Goal: Navigation & Orientation: Find specific page/section

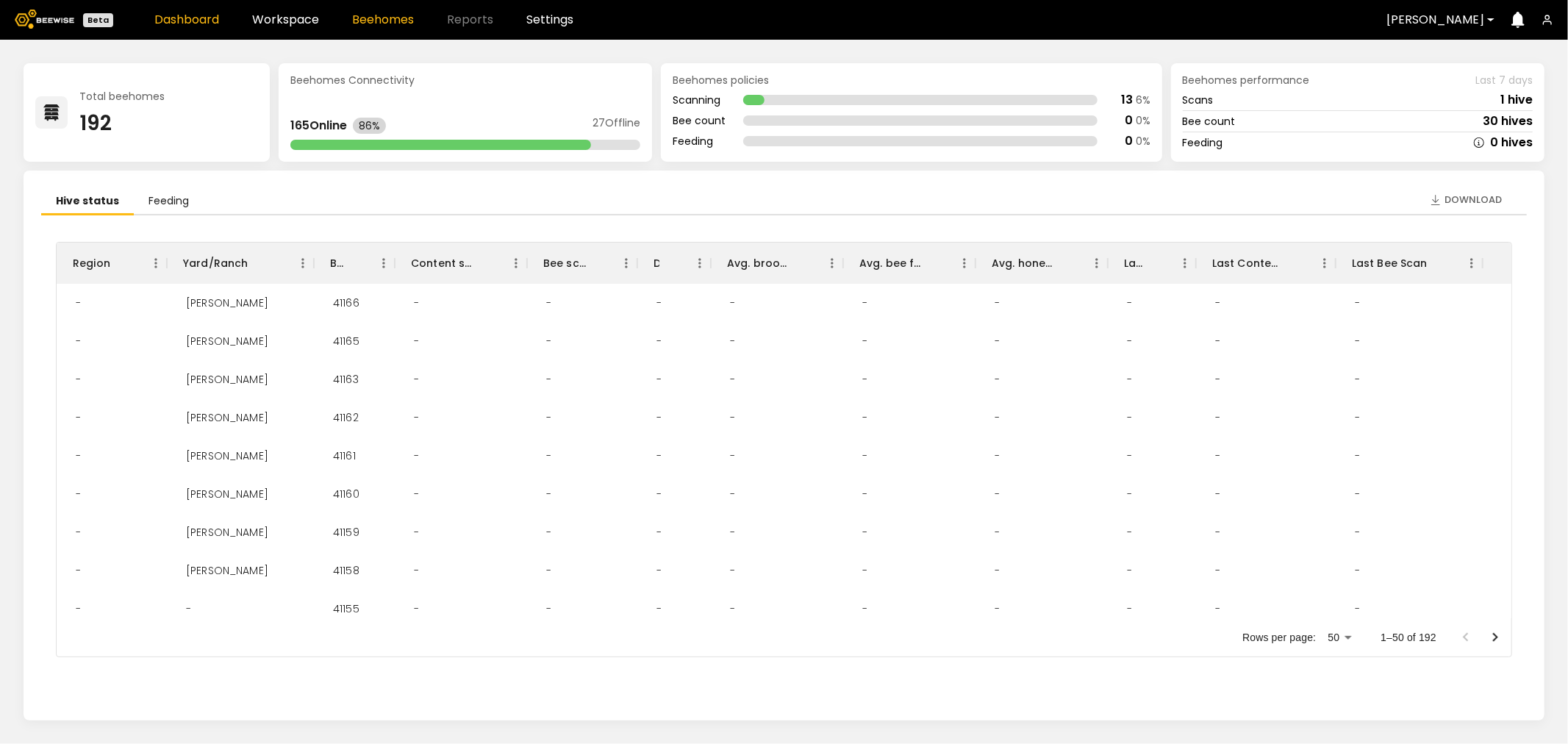
click at [376, 21] on link "Beehomes" at bounding box center [383, 20] width 62 height 12
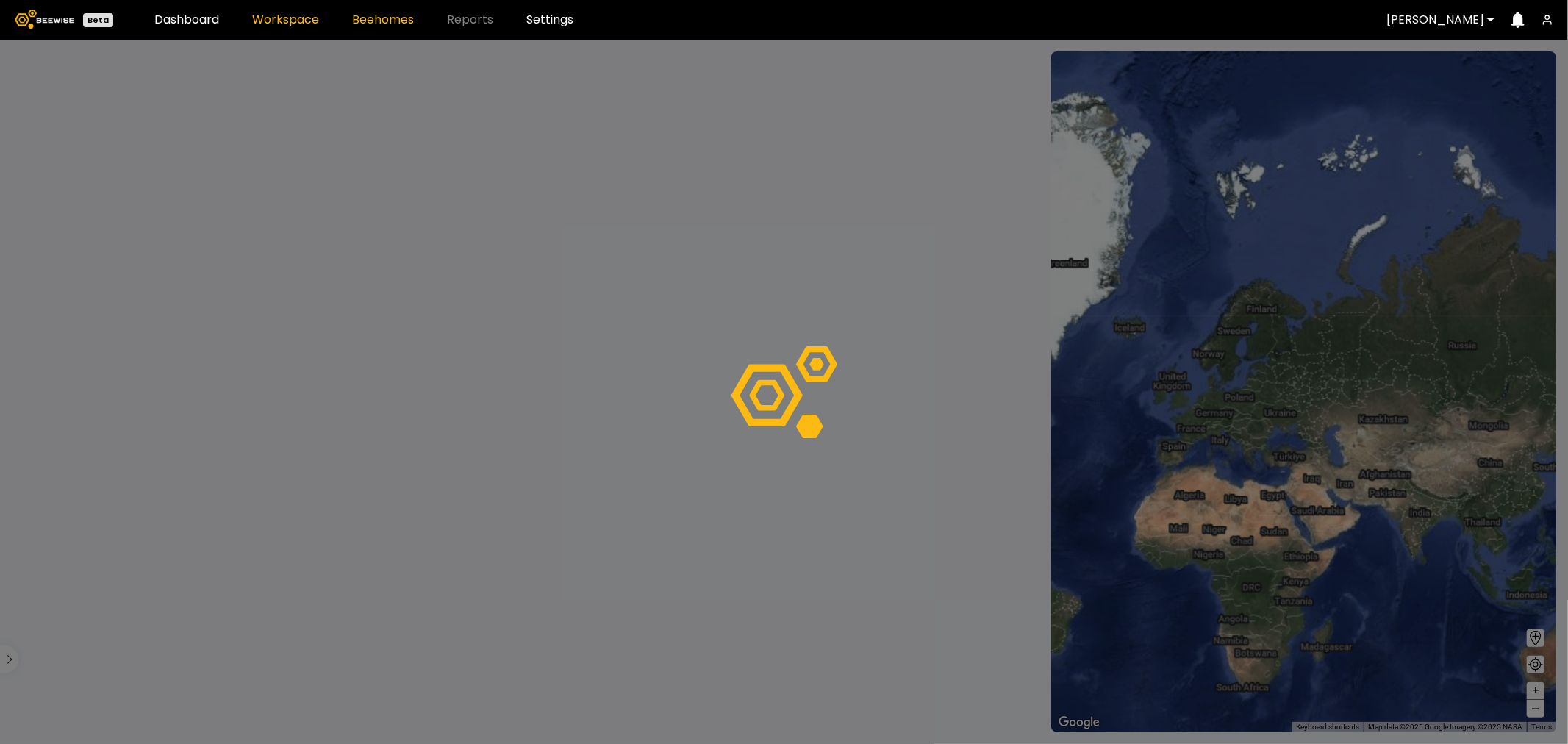
click at [274, 14] on link "Workspace" at bounding box center [285, 20] width 67 height 12
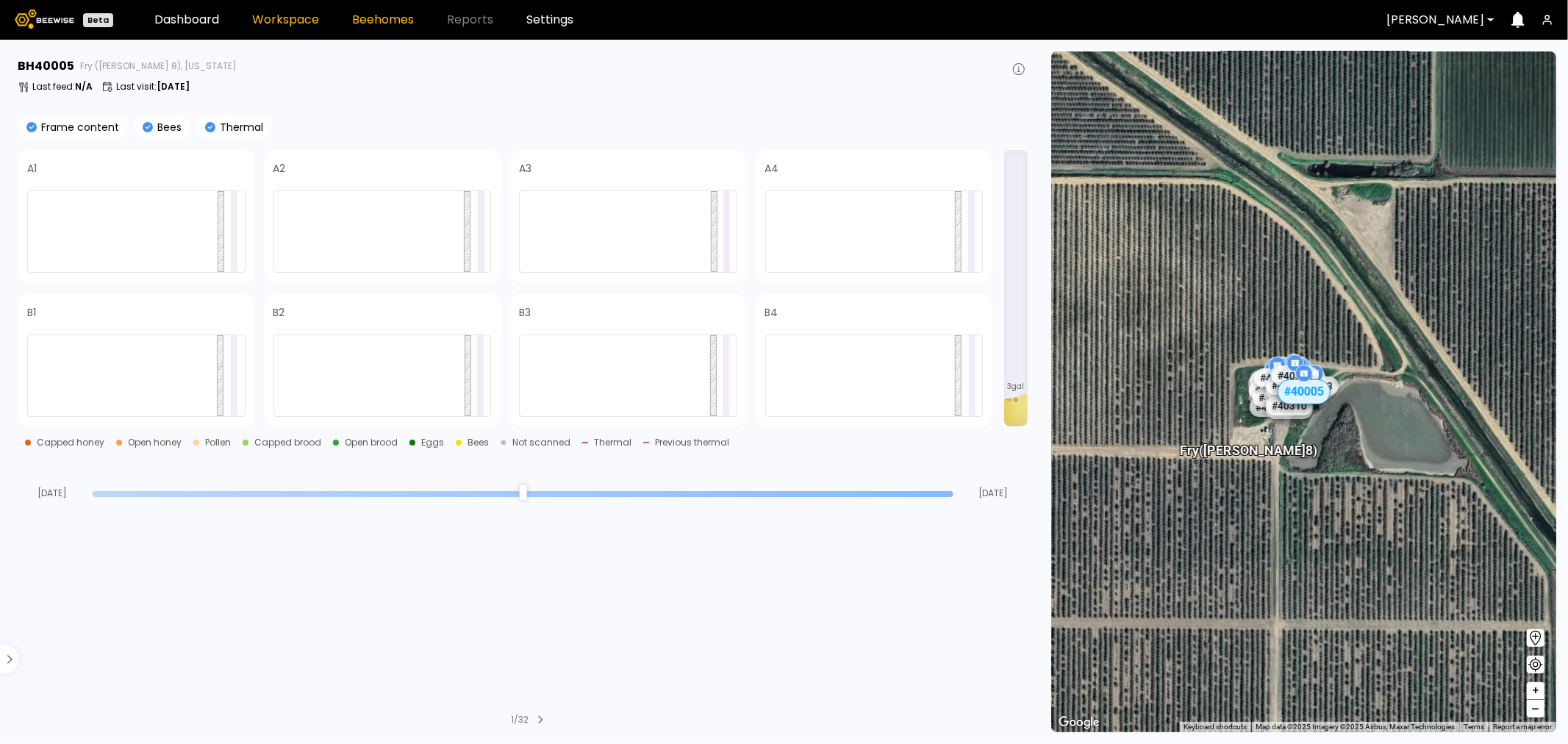
click at [286, 16] on link "Workspace" at bounding box center [285, 20] width 67 height 12
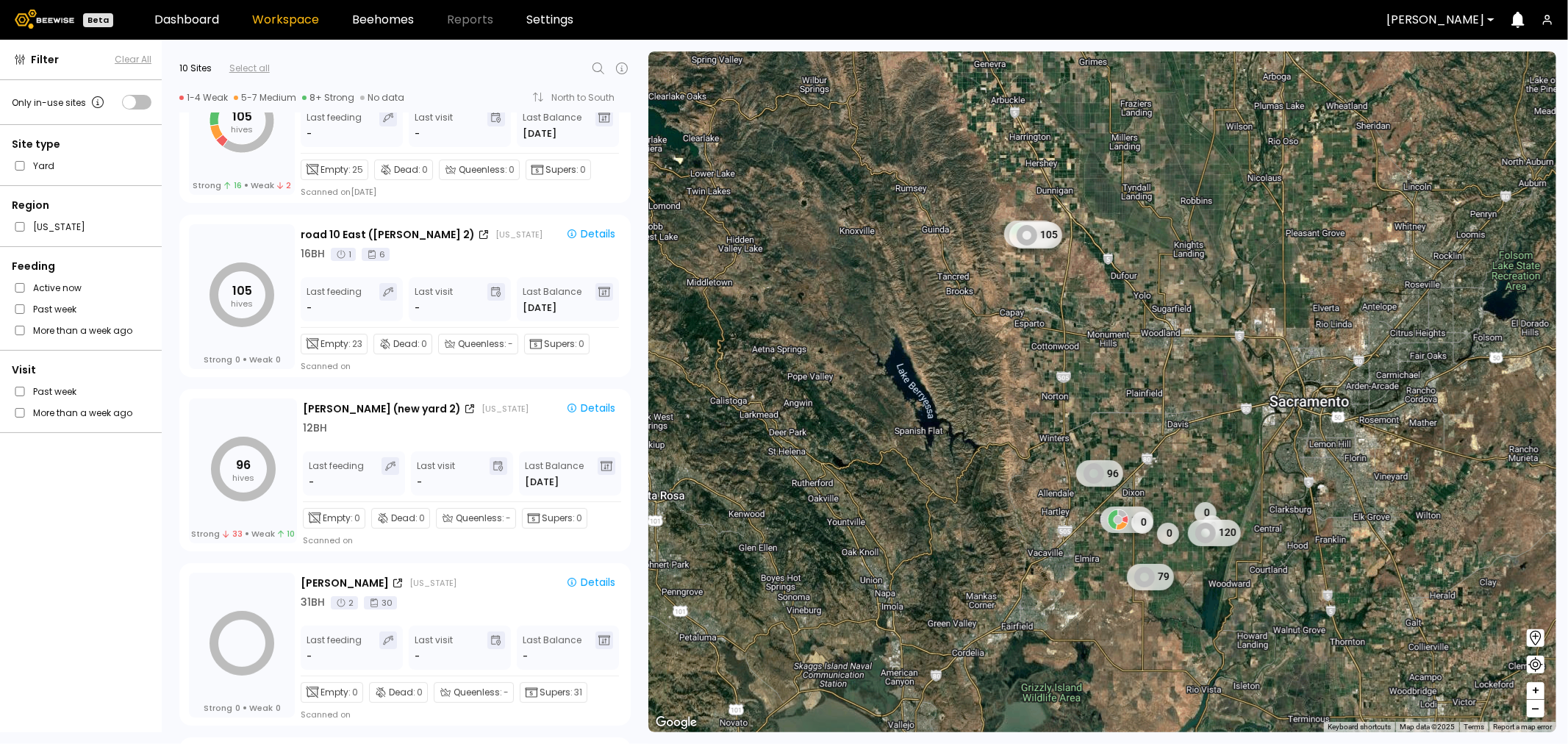
scroll to position [408, 0]
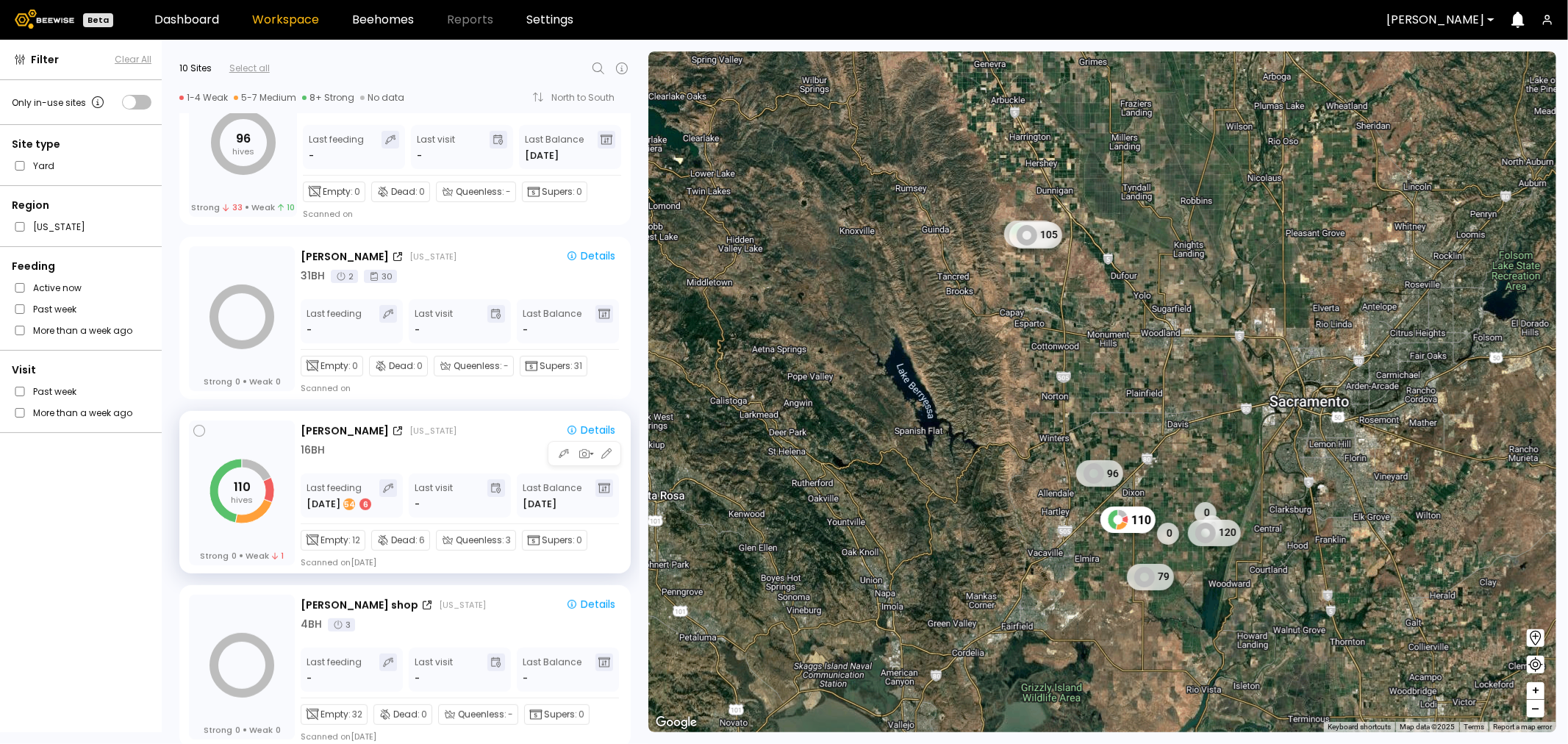
click at [341, 446] on div "16 BH" at bounding box center [460, 450] width 320 height 15
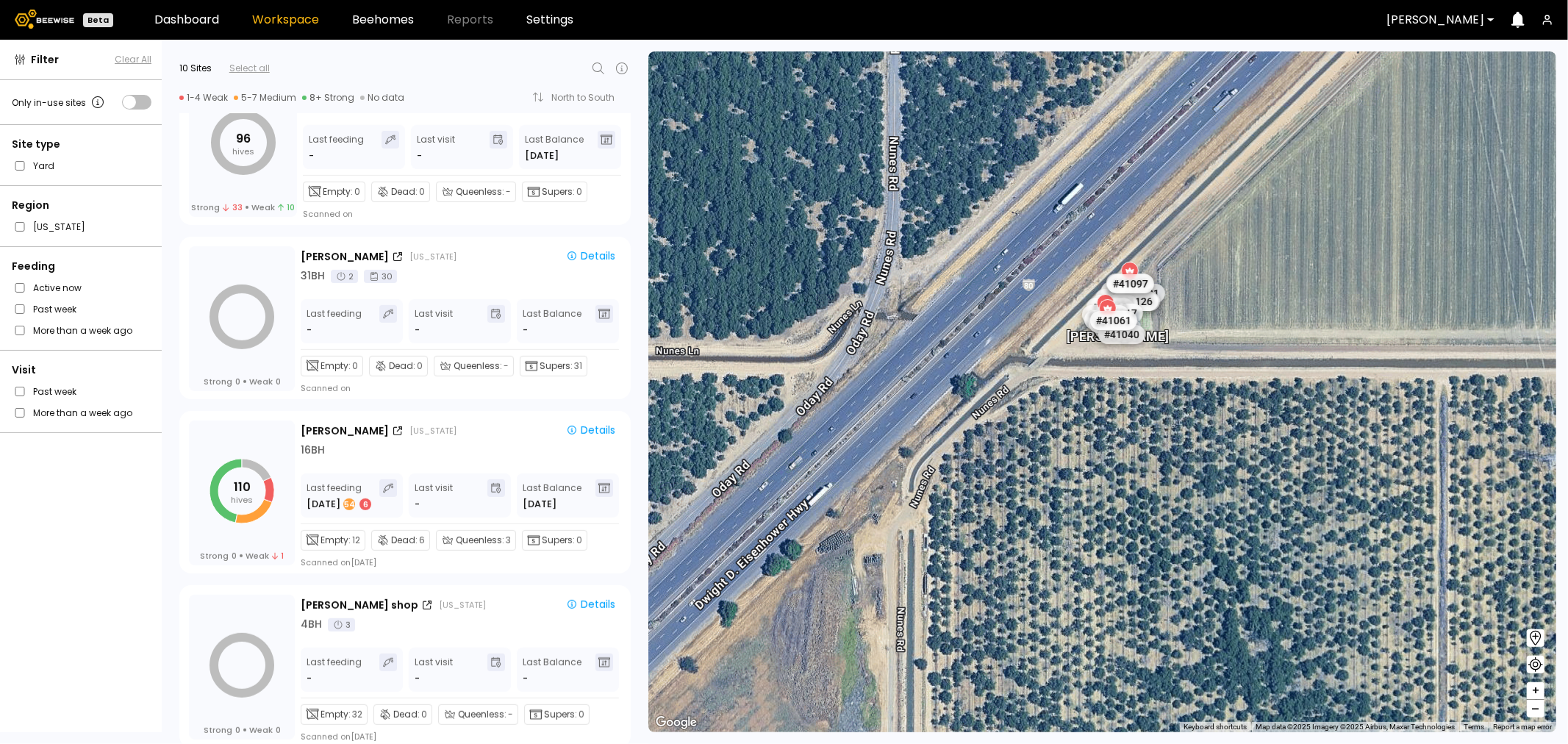
drag, startPoint x: 1182, startPoint y: 325, endPoint x: 1169, endPoint y: 414, distance: 89.9
click at [1169, 414] on div "[PERSON_NAME] # 41073 # 41101 # 40069 # 40113 # 40341 # 41140 # 40203 # 40277 #…" at bounding box center [1102, 392] width 908 height 681
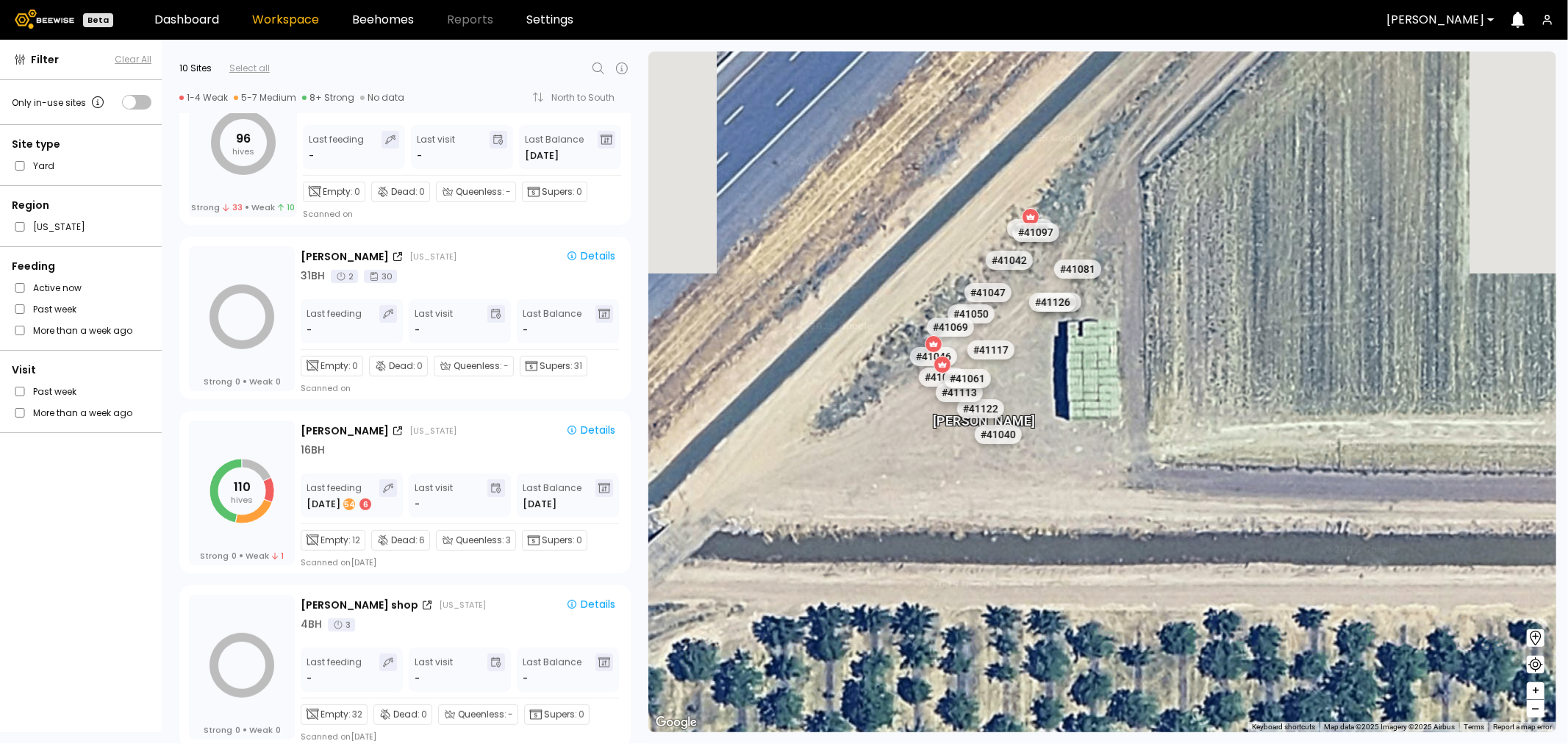
drag, startPoint x: 1118, startPoint y: 314, endPoint x: 1103, endPoint y: 445, distance: 131.9
click at [1152, 541] on div "[PERSON_NAME] # 41073 # 41101 # 40069 # 40113 # 40341 # 41140 # 40203 # 40277 #…" at bounding box center [1102, 392] width 908 height 681
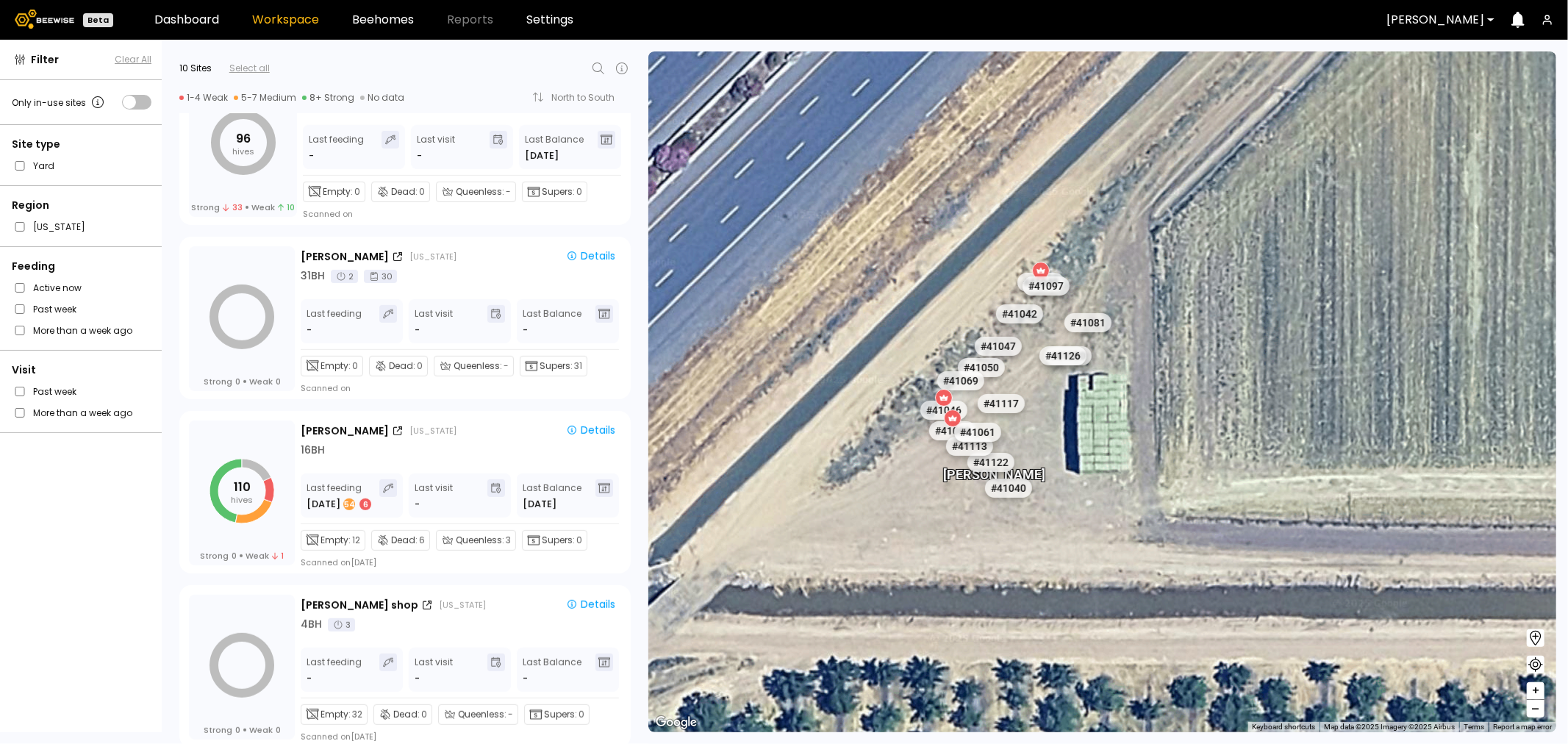
drag, startPoint x: 1045, startPoint y: 368, endPoint x: 1056, endPoint y: 423, distance: 56.1
click at [1056, 423] on div "[PERSON_NAME] # 41073 # 41101 # 40069 # 40113 # 40341 # 41140 # 40203 # 40277 #…" at bounding box center [1102, 392] width 908 height 681
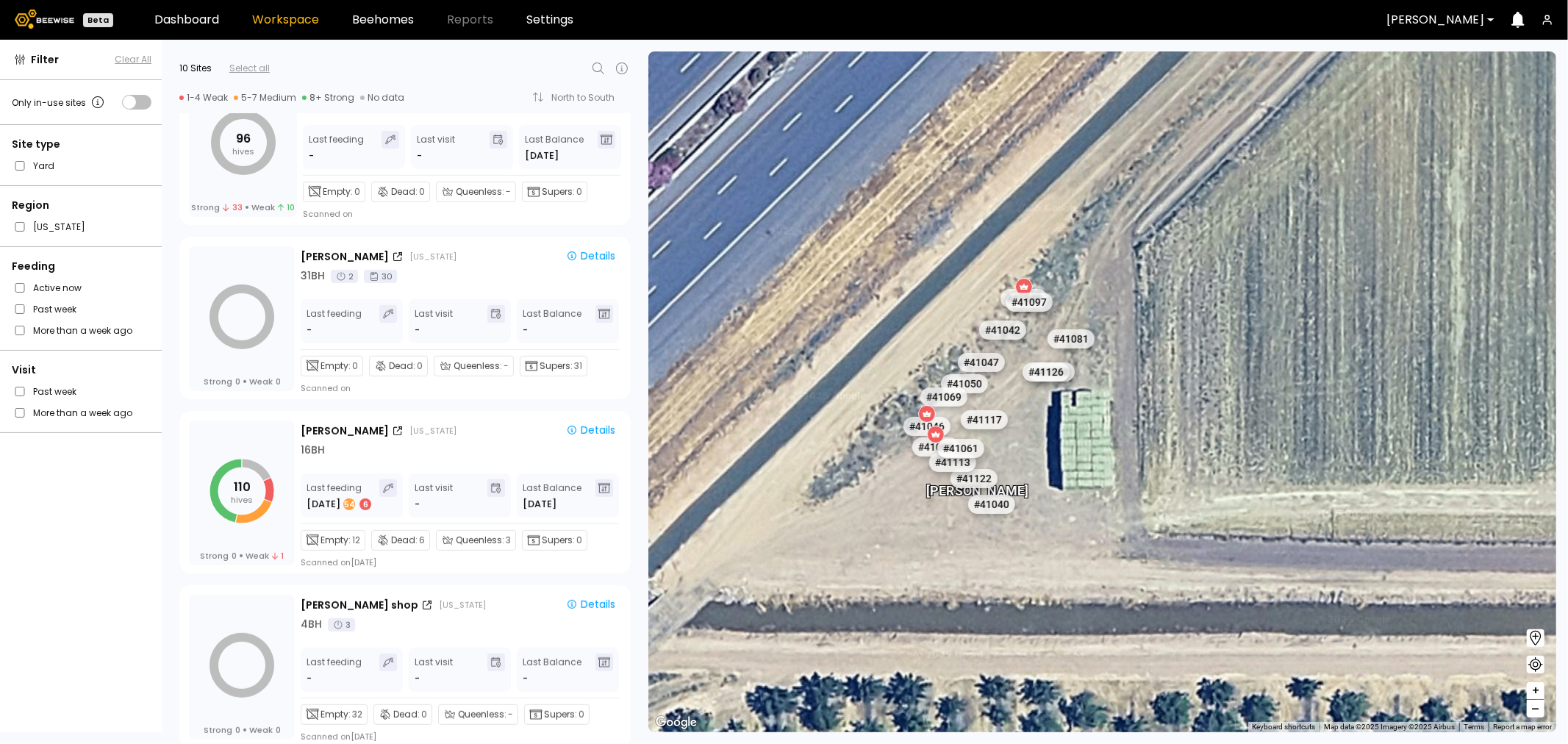
drag, startPoint x: 1029, startPoint y: 417, endPoint x: 1011, endPoint y: 431, distance: 22.8
click at [1011, 431] on div "# 41117" at bounding box center [1008, 429] width 47 height 19
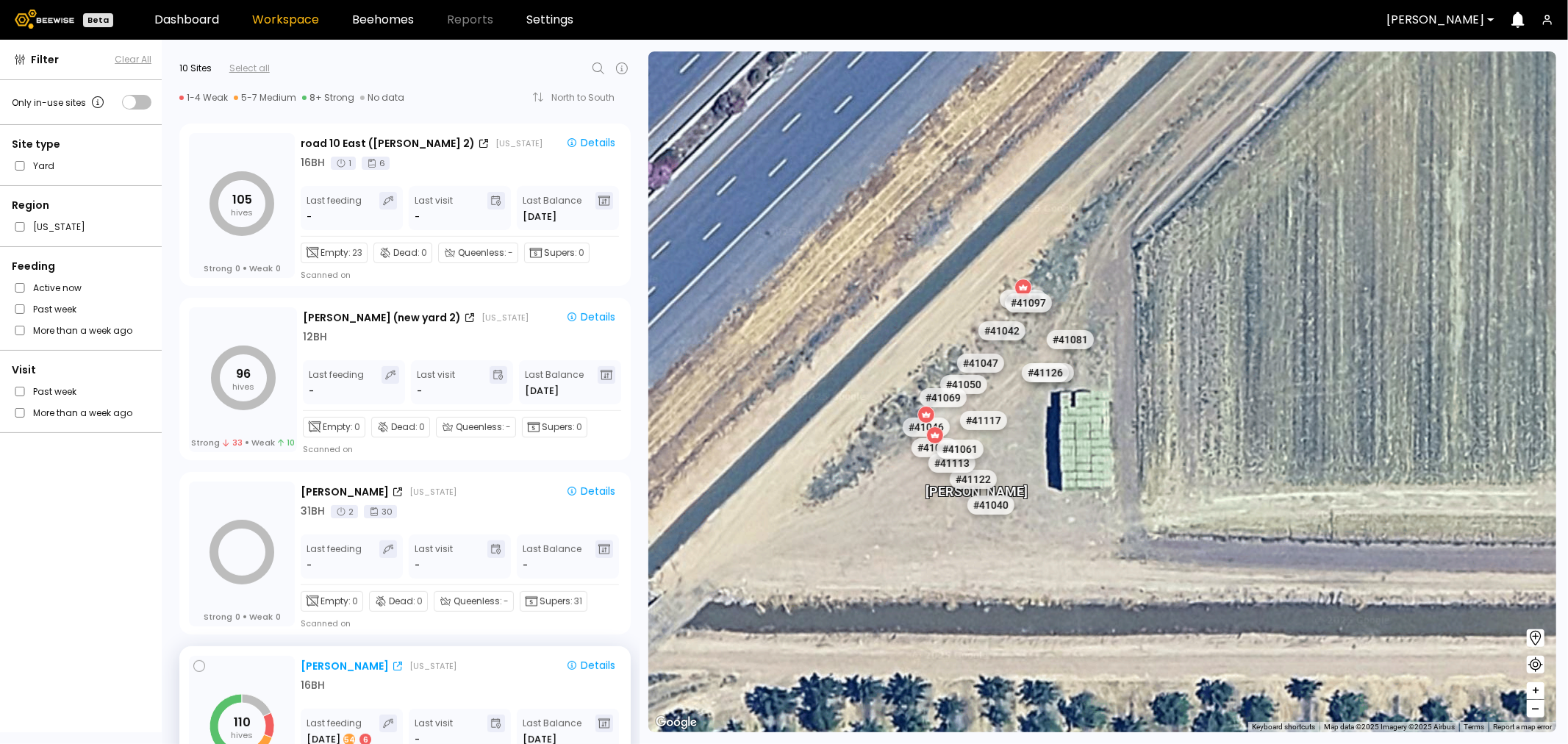
scroll to position [163, 0]
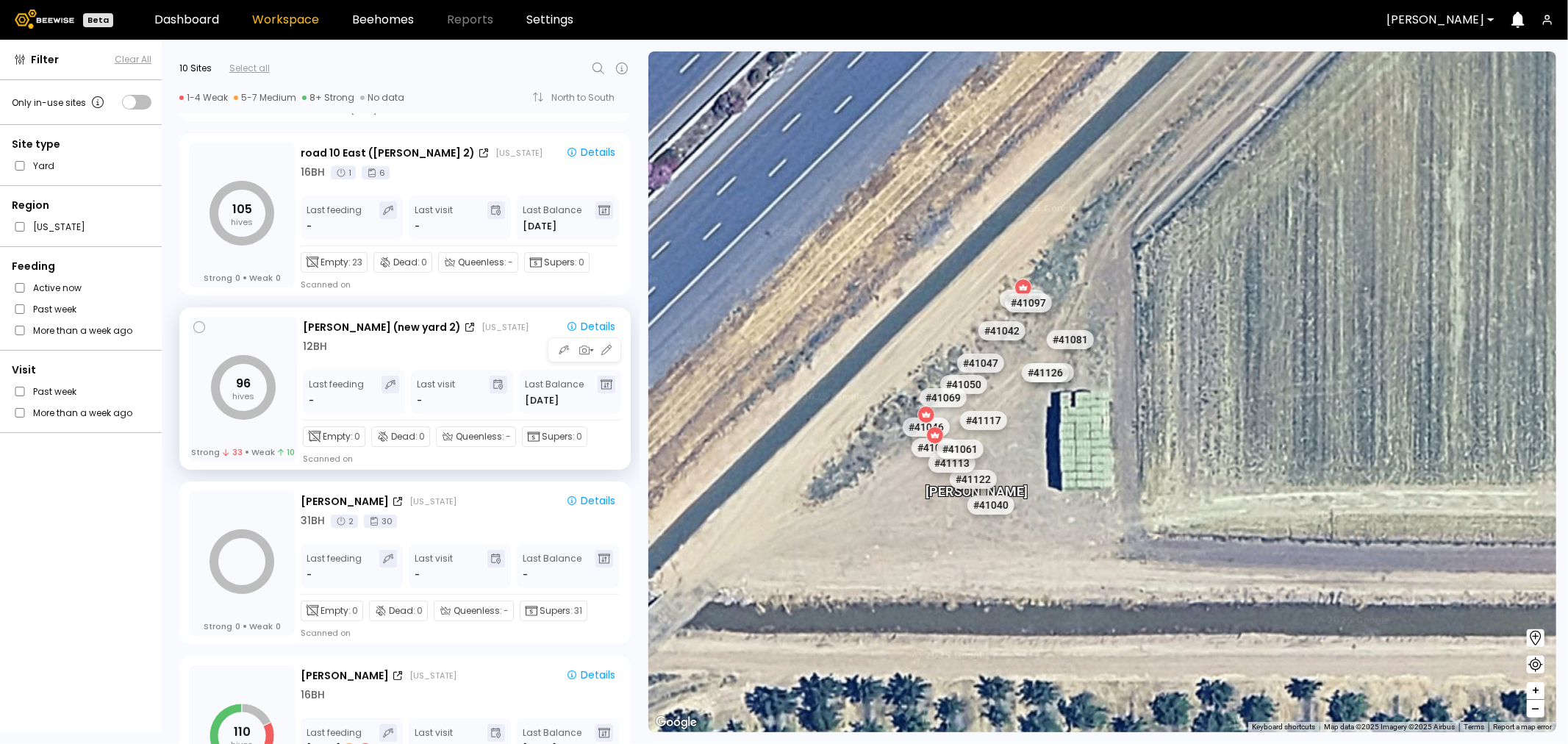
click at [369, 343] on div "12 BH" at bounding box center [462, 346] width 318 height 15
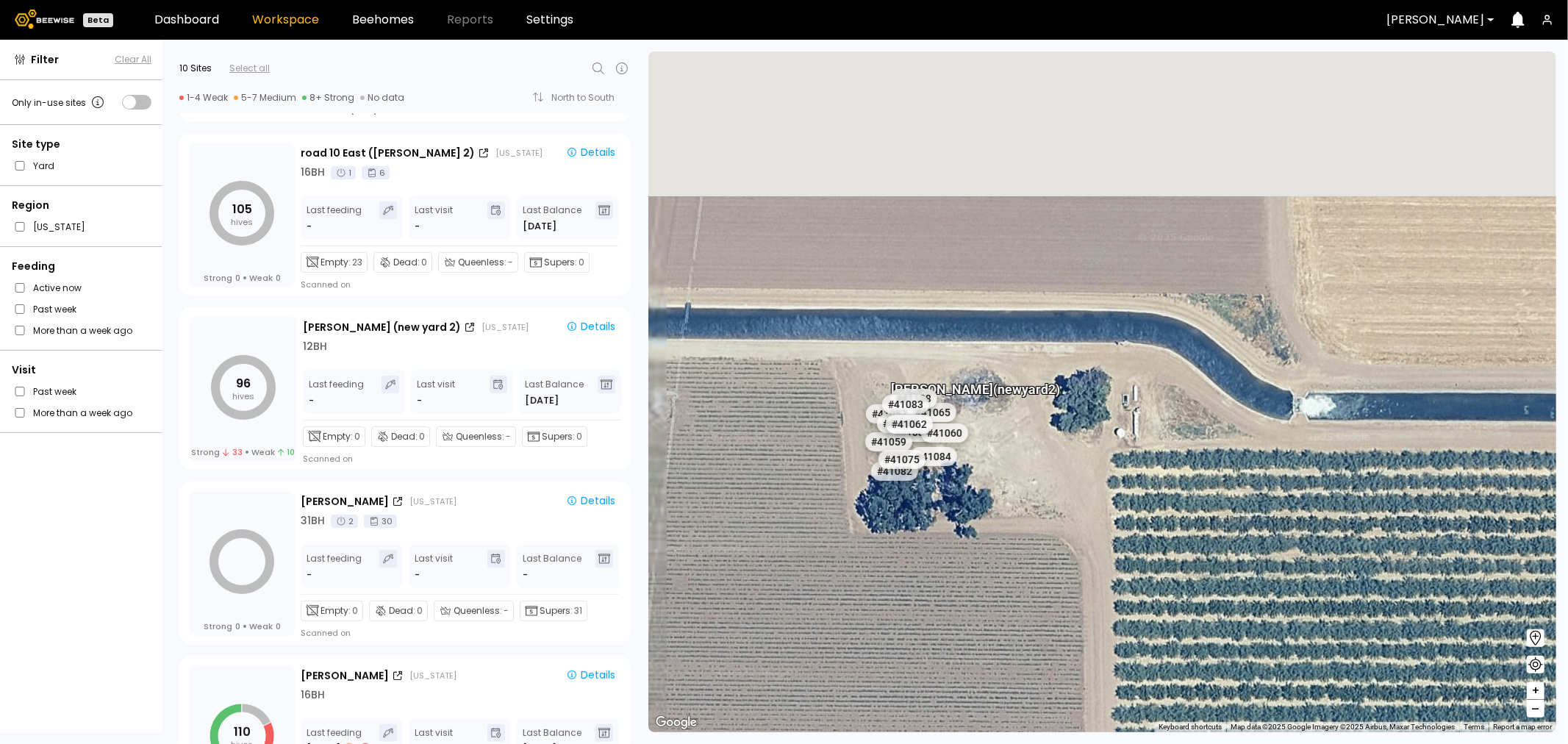
drag, startPoint x: 950, startPoint y: 370, endPoint x: 1032, endPoint y: 560, distance: 206.9
click at [1032, 560] on div "# 41073 # 41101 # 40069 # 40113 # 40341 # 41140 # 40203 # 40277 # 40273 # 40209…" at bounding box center [1102, 392] width 908 height 681
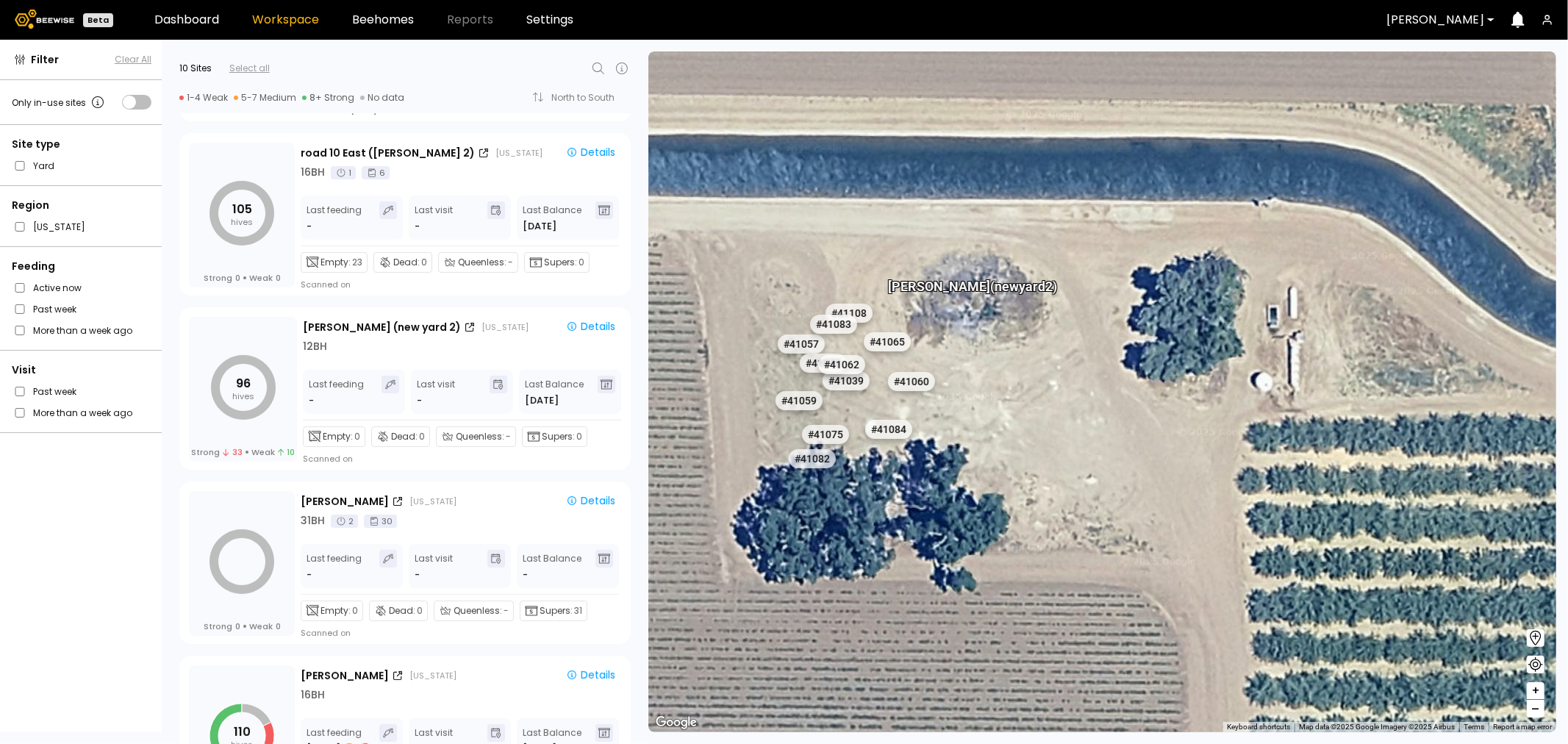
drag, startPoint x: 909, startPoint y: 508, endPoint x: 976, endPoint y: 548, distance: 78.0
click at [980, 550] on div "# 41073 # 41101 # 40069 # 40113 # 40341 # 41140 # 40203 # 40277 # 40273 # 40209…" at bounding box center [1102, 392] width 908 height 681
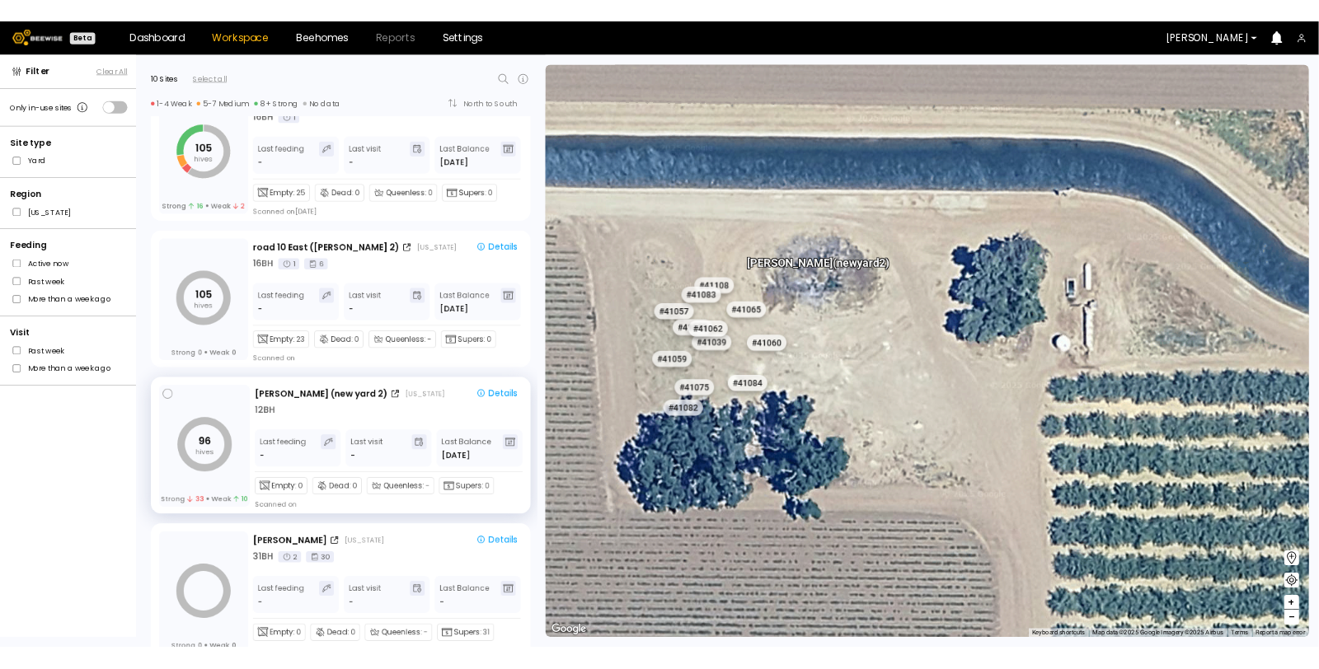
scroll to position [0, 0]
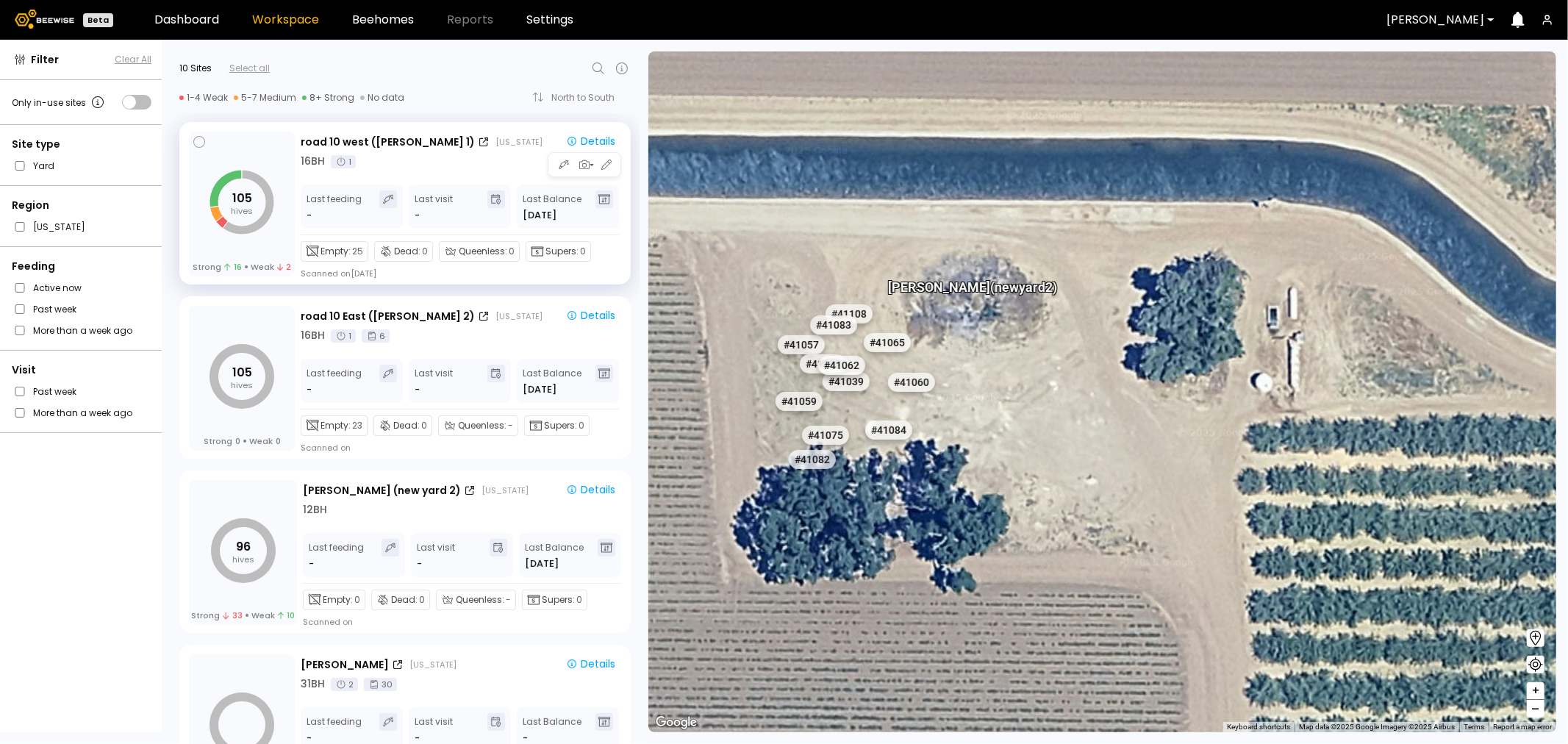
click at [392, 171] on div "road 10 west ([GEOGRAPHIC_DATA] 1) [US_STATE] Details 16 BH 1 Last feeding - La…" at bounding box center [460, 206] width 320 height 148
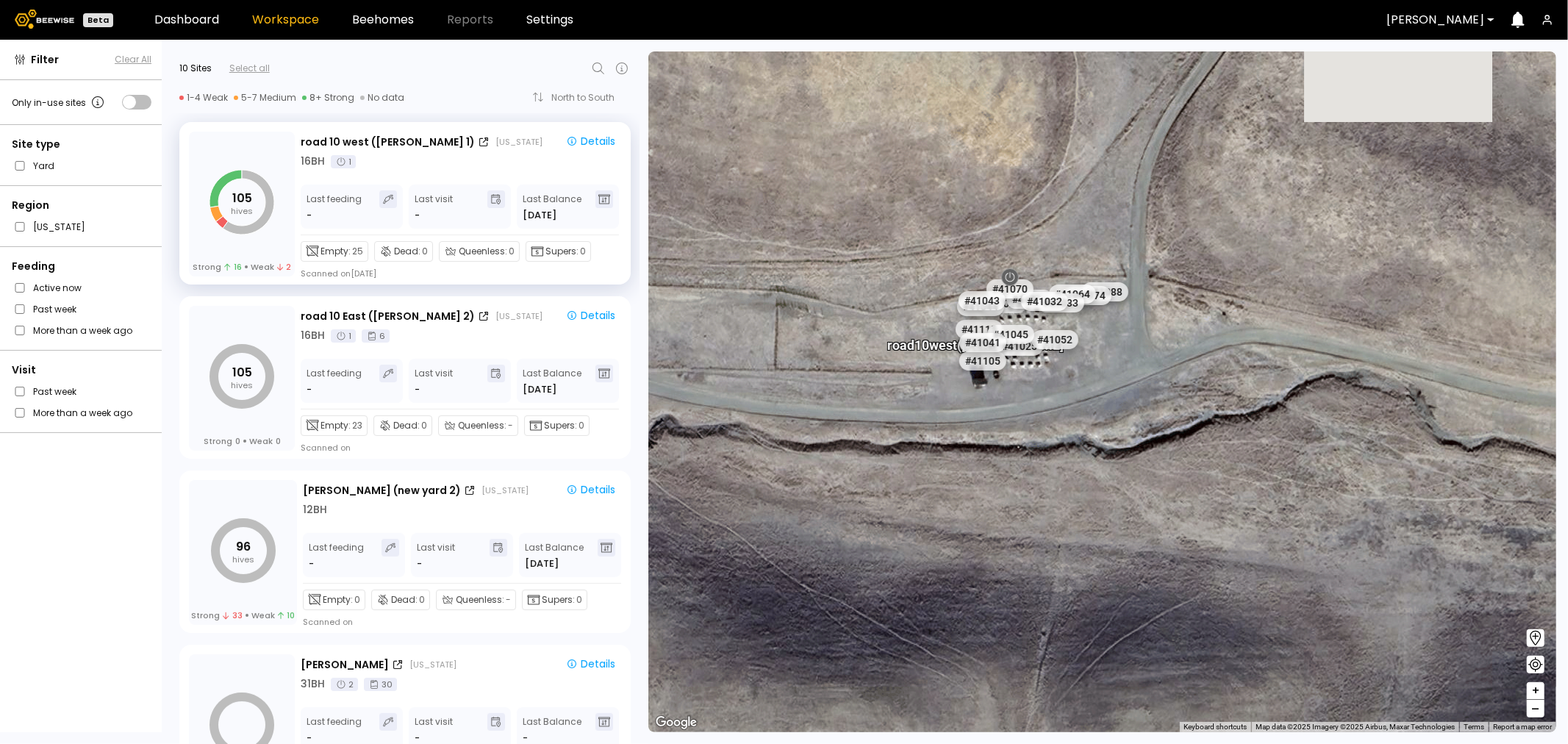
drag, startPoint x: 1082, startPoint y: 299, endPoint x: 1086, endPoint y: 575, distance: 276.0
click at [1086, 608] on div "# 41073 # 41101 # 40069 # 40113 # 40341 # 41140 # 40203 # 40277 # 40273 # 40209…" at bounding box center [1102, 392] width 908 height 681
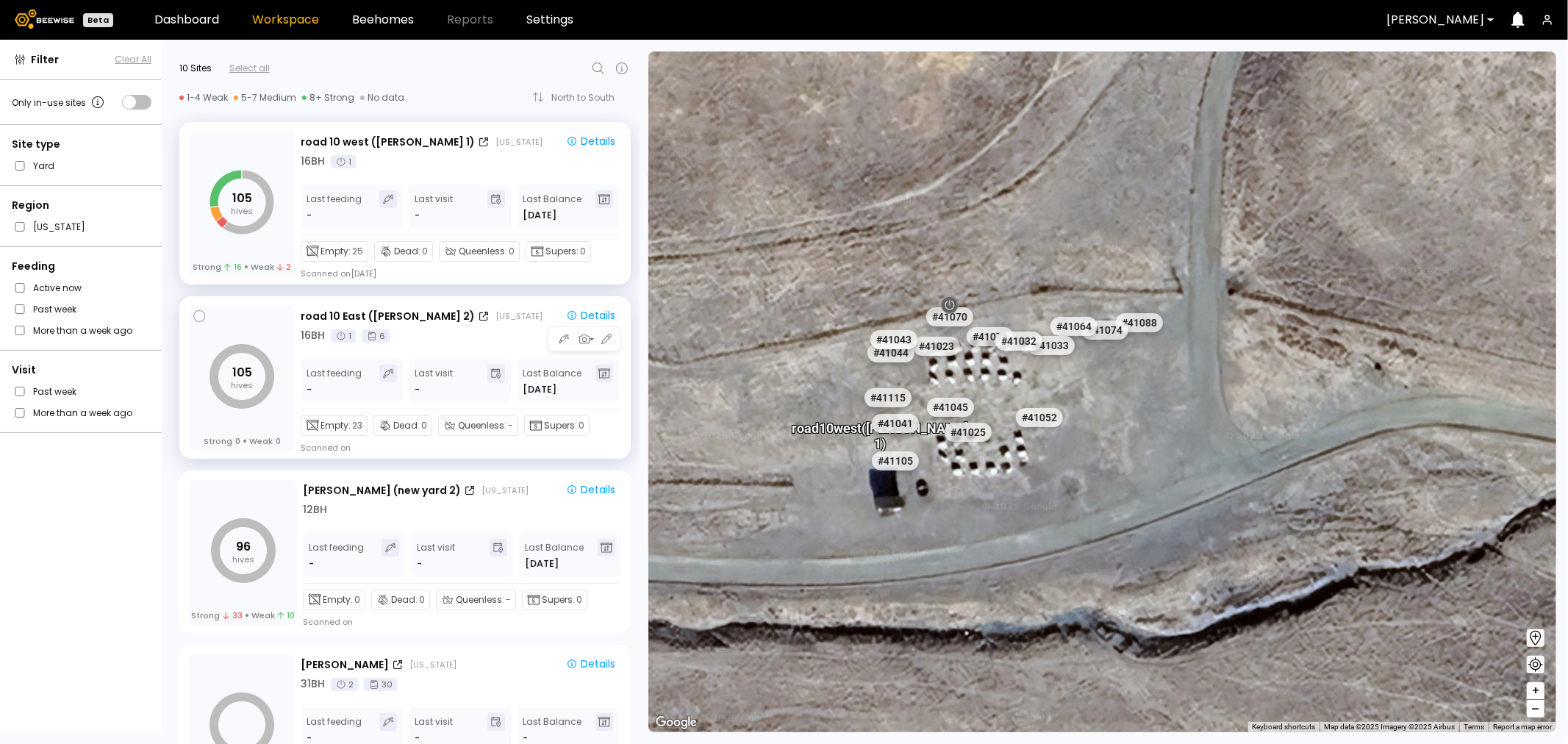
click at [433, 348] on div "road 10 East ([GEOGRAPHIC_DATA] 2) [US_STATE] Details 16 BH 1 6 Last feeding - …" at bounding box center [460, 380] width 320 height 148
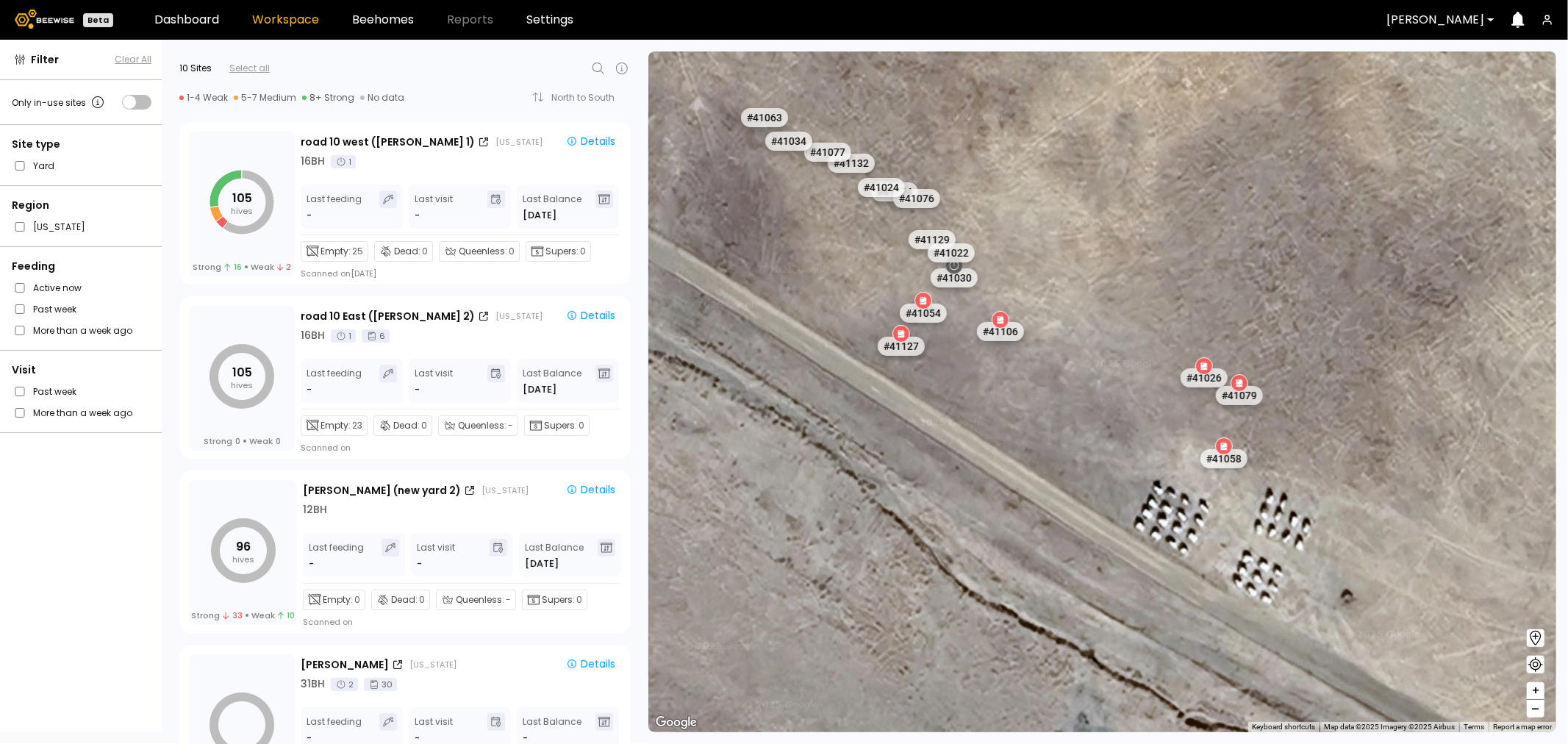
drag, startPoint x: 1056, startPoint y: 260, endPoint x: 1161, endPoint y: 700, distance: 452.4
click at [1161, 700] on div "# 41073 # 41101 # 40069 # 40113 # 40341 # 41140 # 40203 # 40277 # 40273 # 40209…" at bounding box center [1102, 392] width 908 height 681
